Goal: Navigation & Orientation: Understand site structure

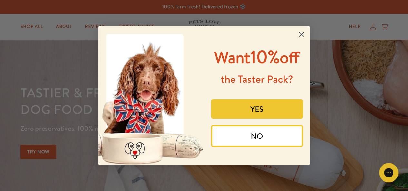
click at [269, 140] on button "NO" at bounding box center [257, 136] width 92 height 22
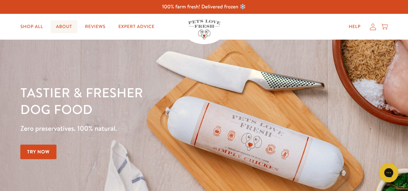
click at [71, 29] on link "About" at bounding box center [64, 26] width 26 height 13
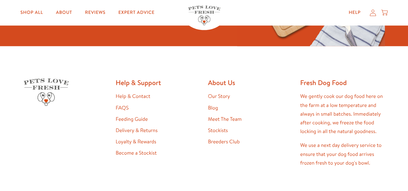
scroll to position [1648, 0]
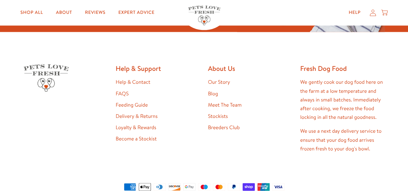
click at [213, 91] on link "Blog" at bounding box center [213, 93] width 10 height 7
